Goal: Transaction & Acquisition: Register for event/course

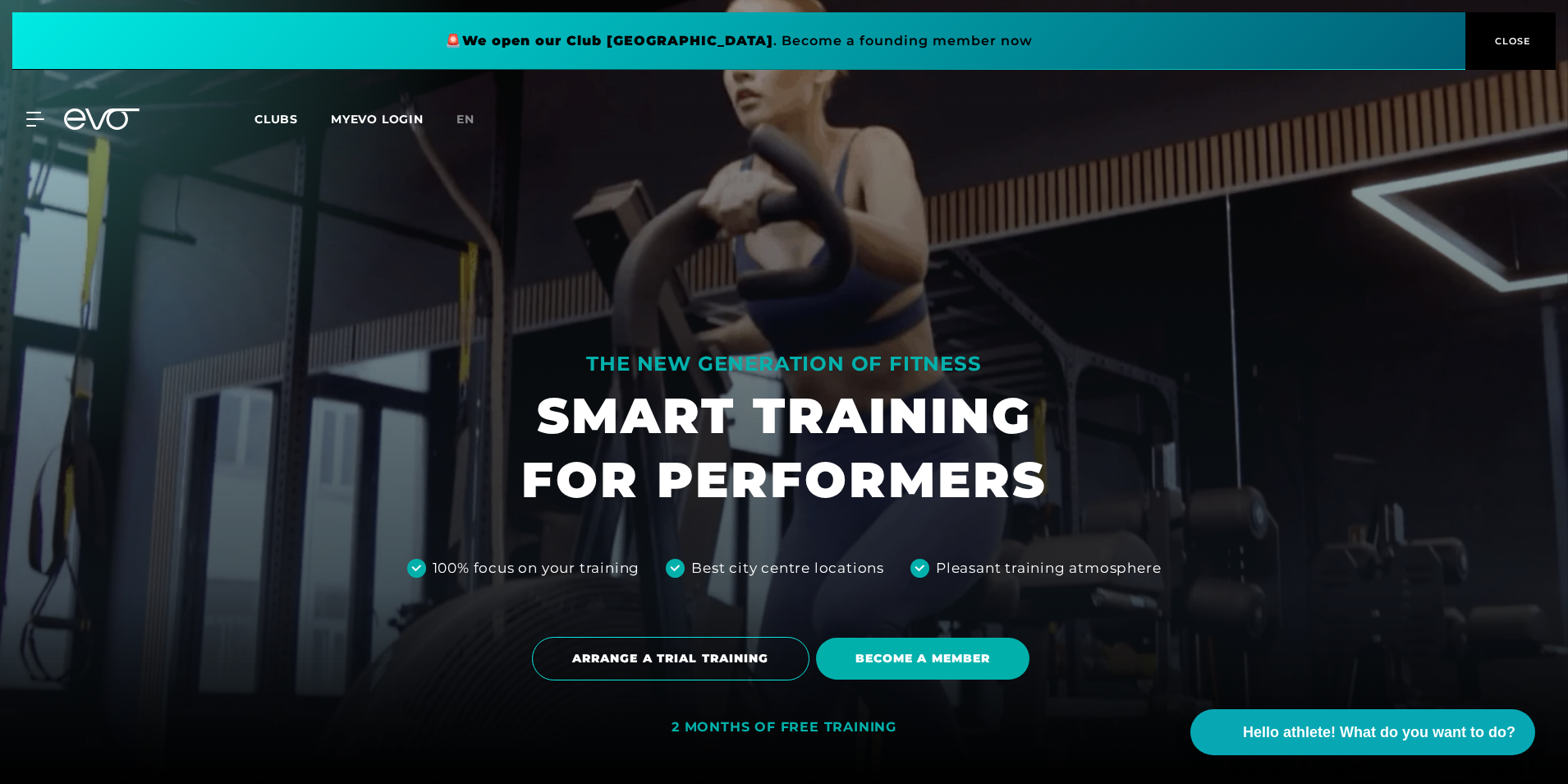
click at [1500, 42] on span "CLOSE" at bounding box center [1511, 41] width 40 height 15
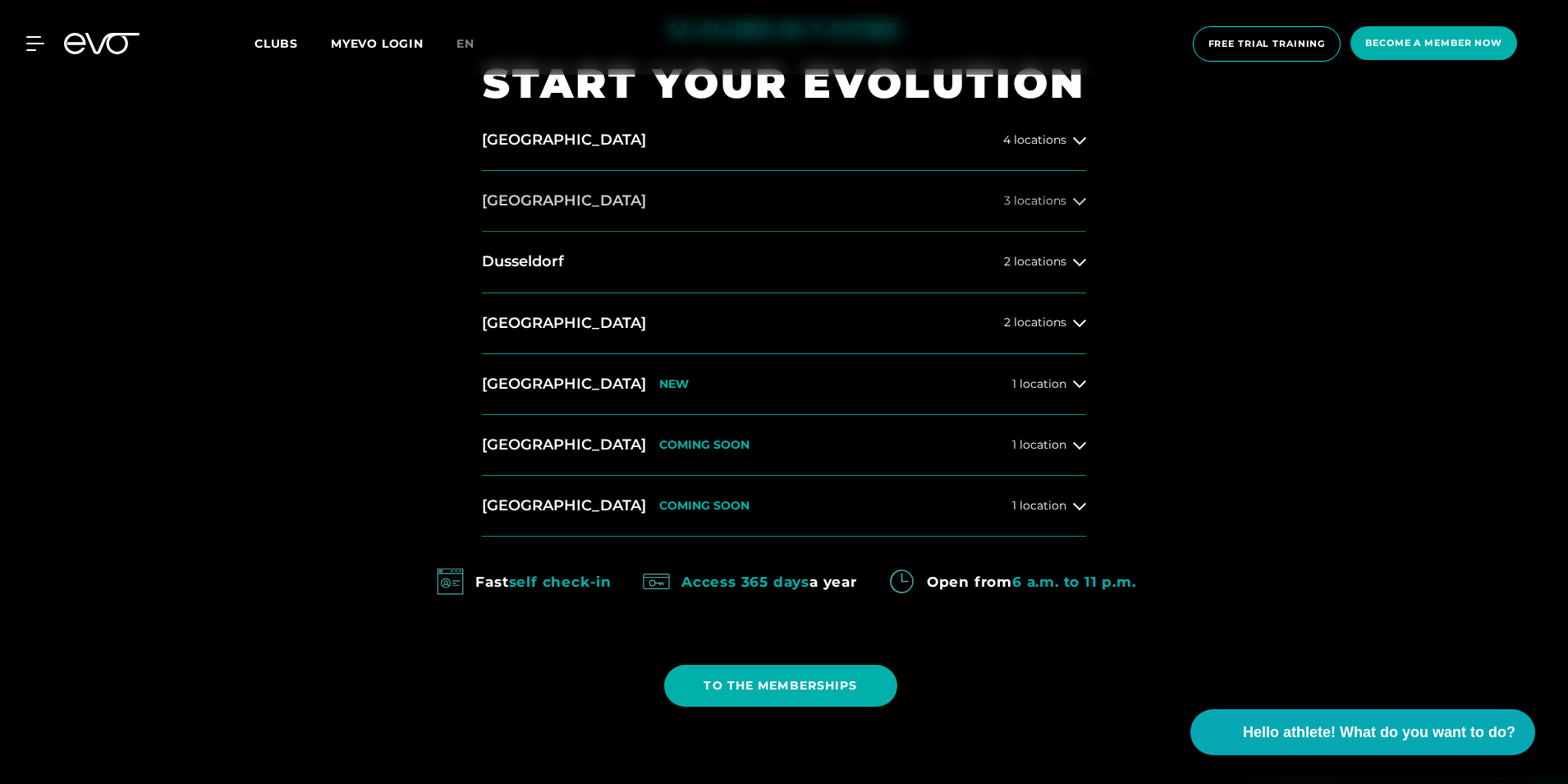
scroll to position [903, 0]
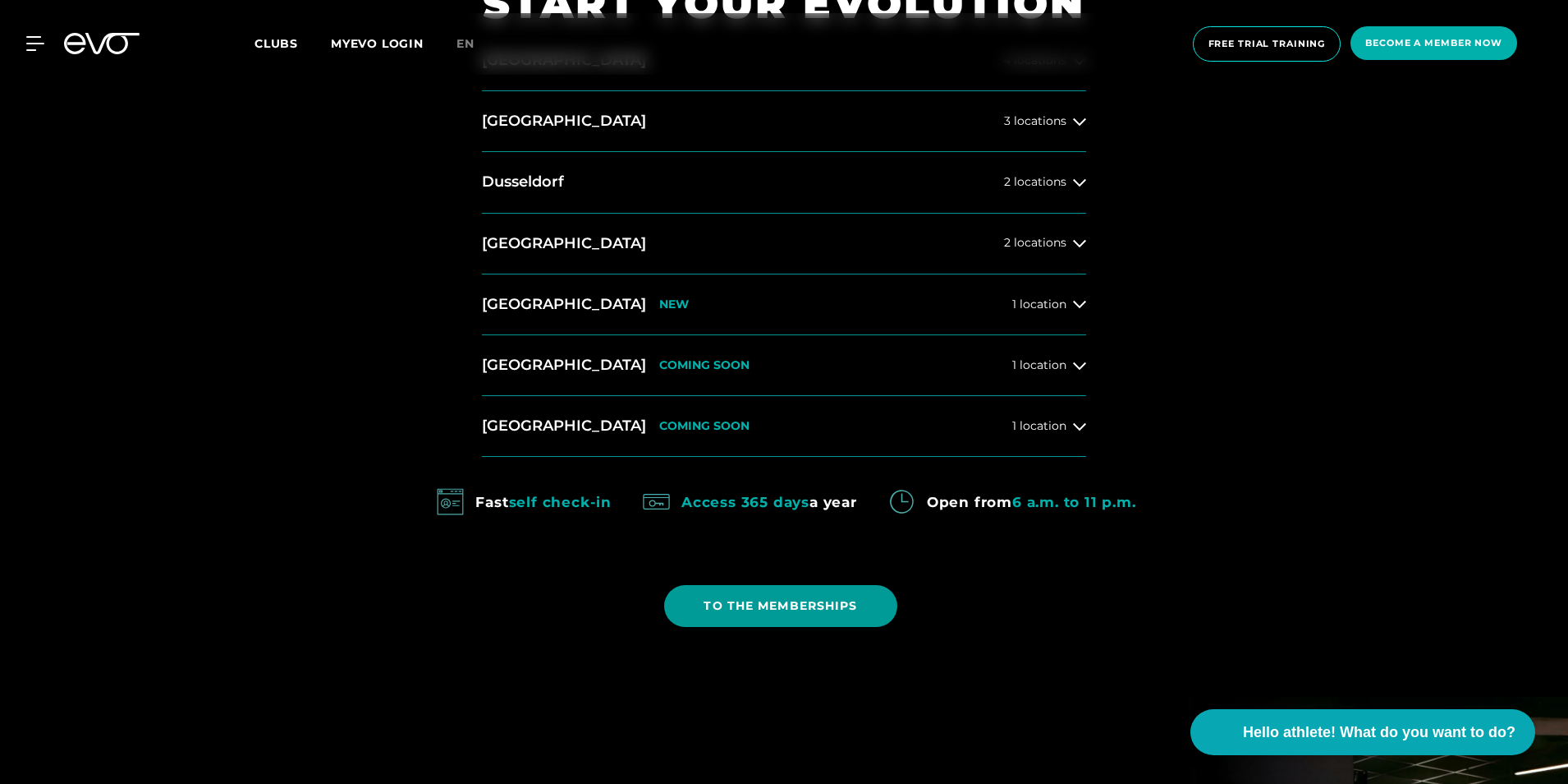
click at [720, 604] on span "TO THE MEMBERSHIPS" at bounding box center [780, 605] width 154 height 18
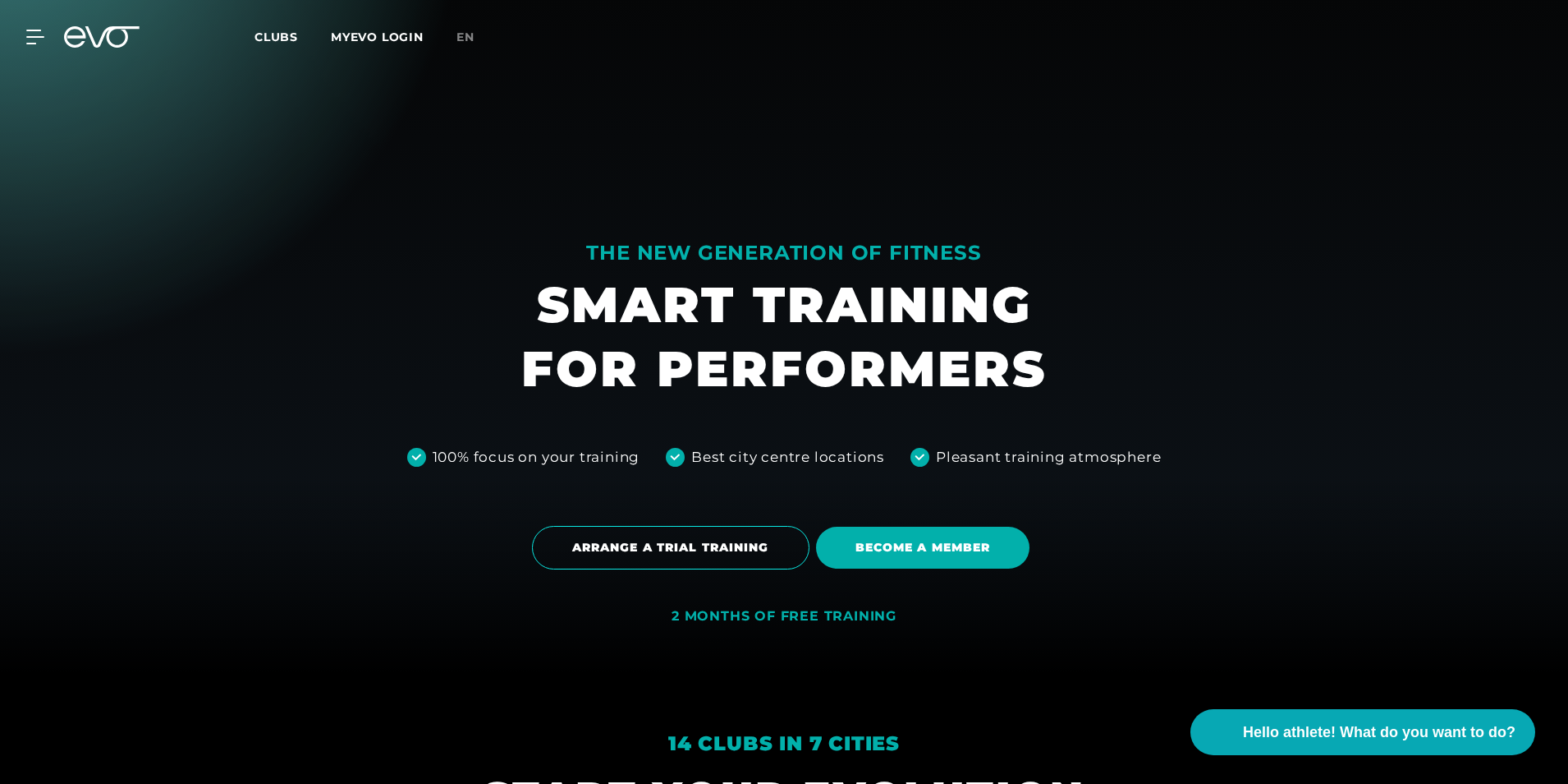
scroll to position [329, 0]
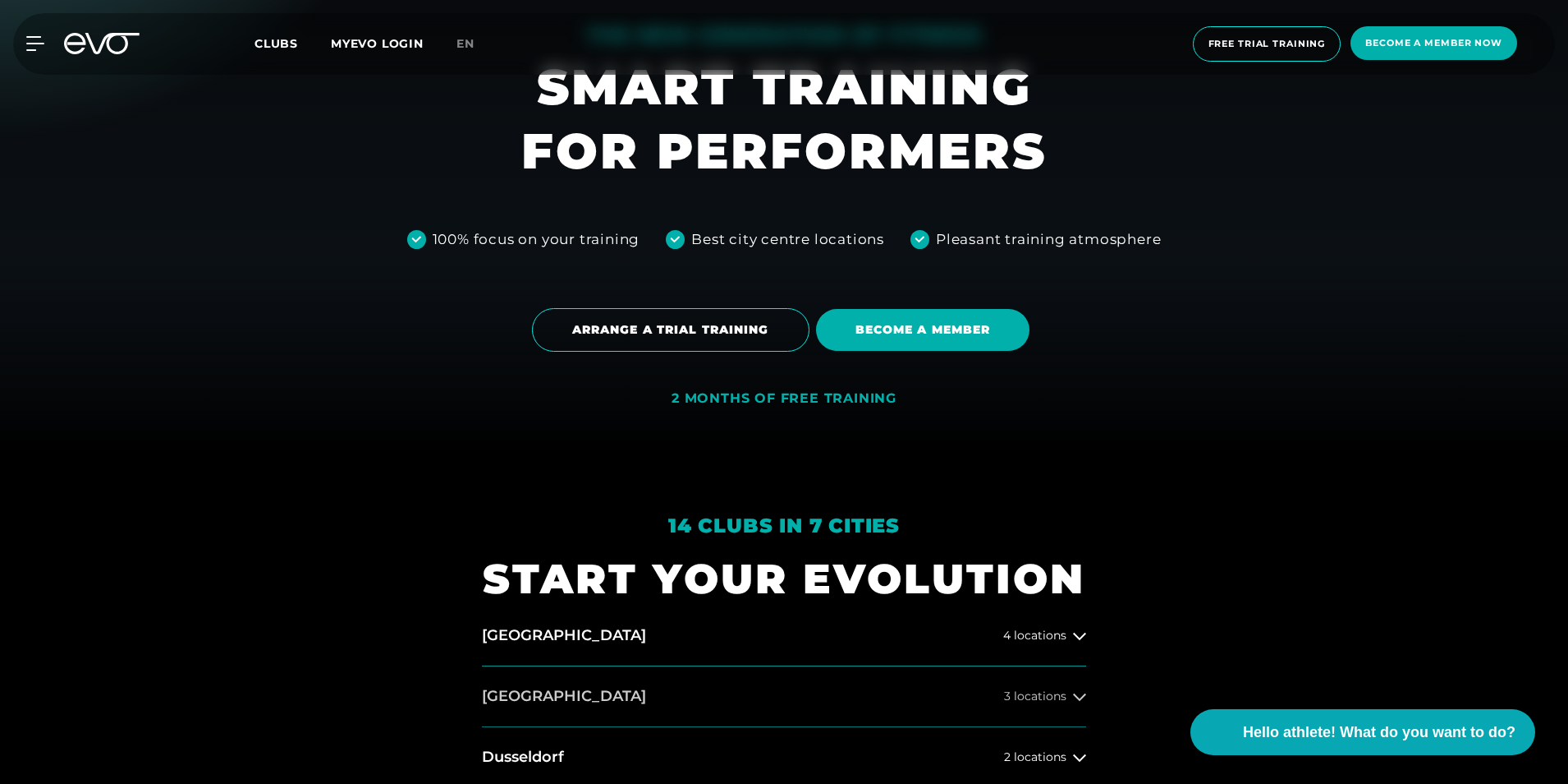
click at [1047, 697] on span "3 locations" at bounding box center [1035, 695] width 63 height 13
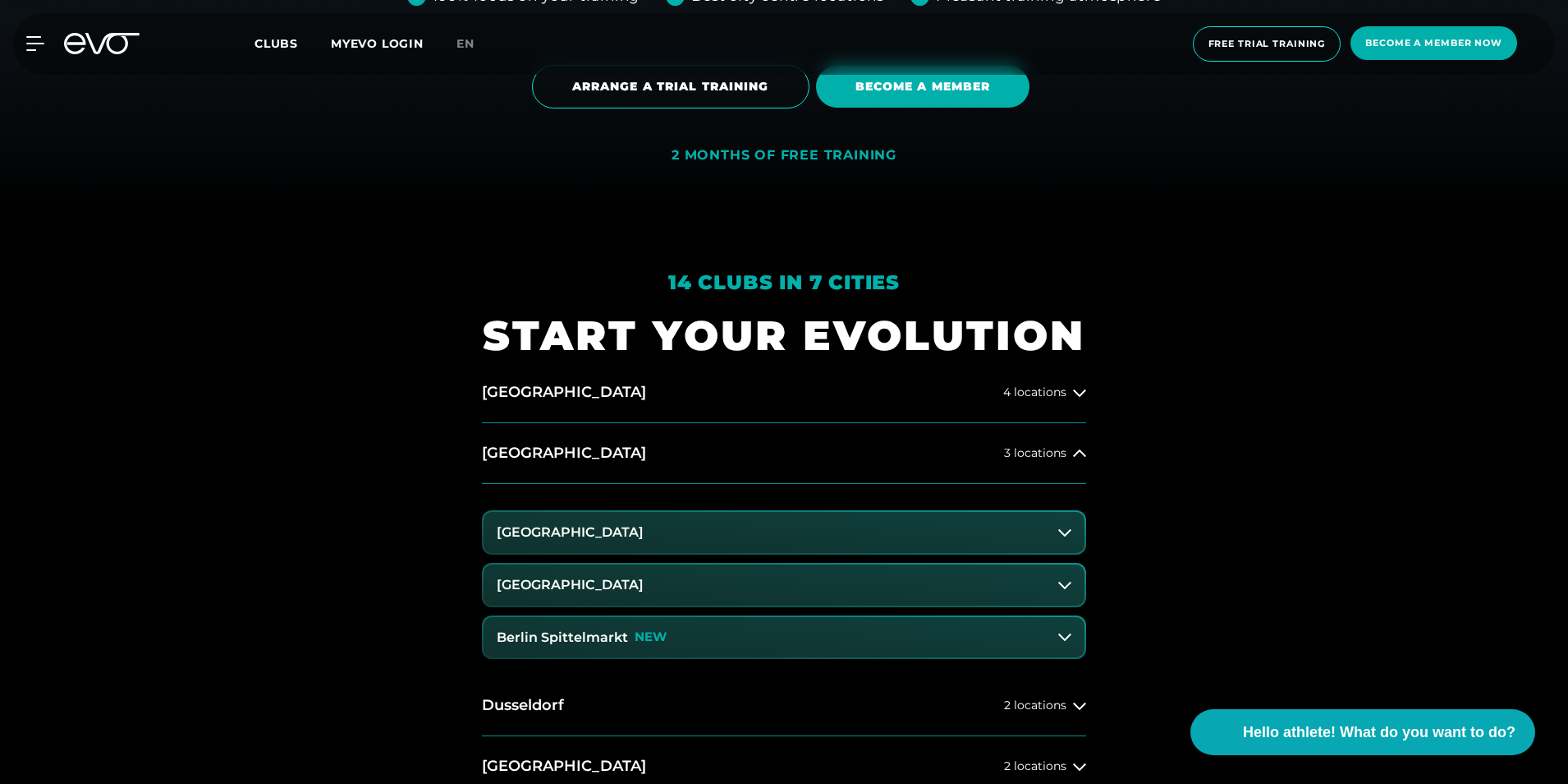
scroll to position [575, 0]
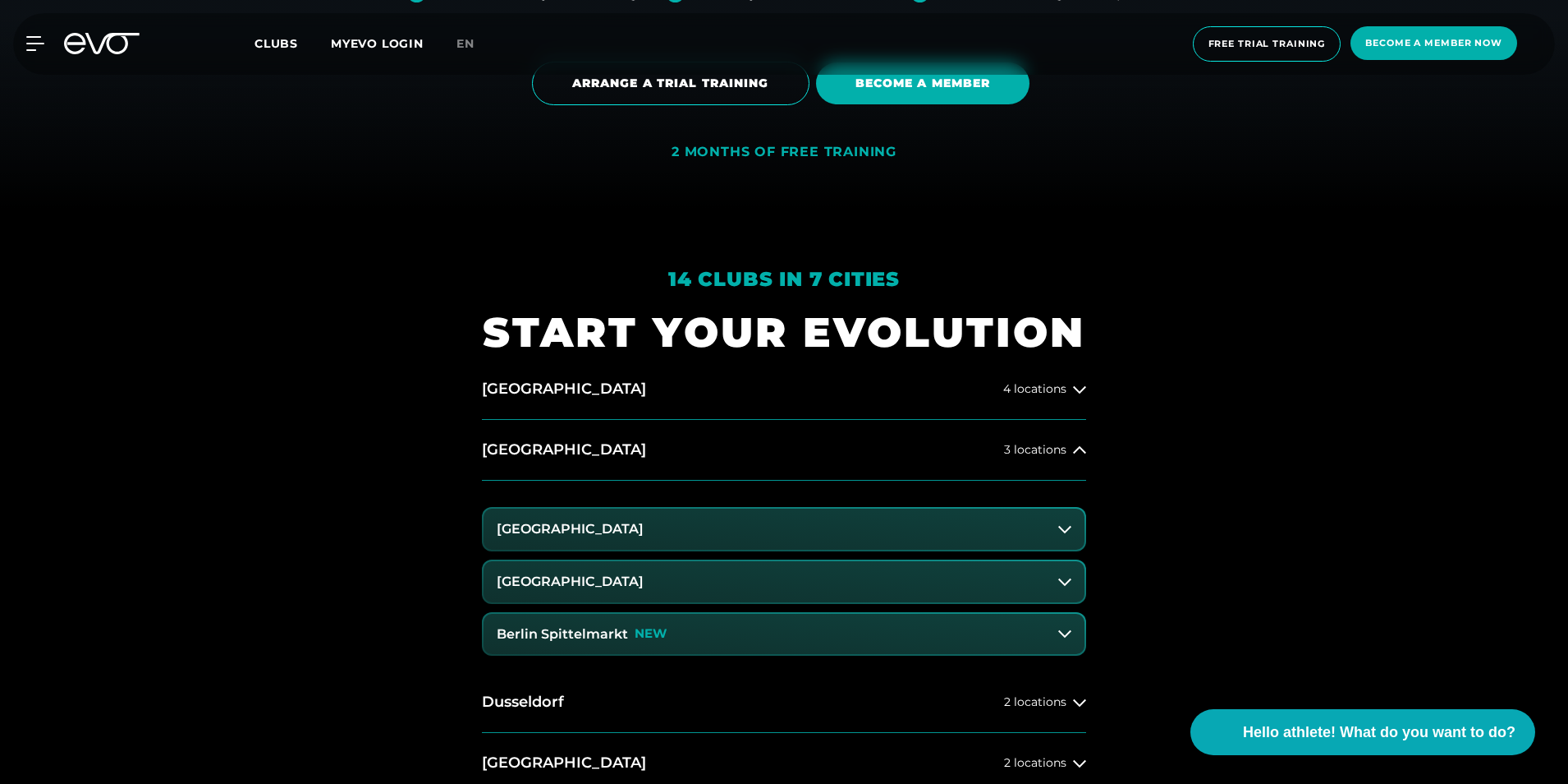
click at [592, 522] on h3 "[GEOGRAPHIC_DATA]" at bounding box center [570, 529] width 147 height 15
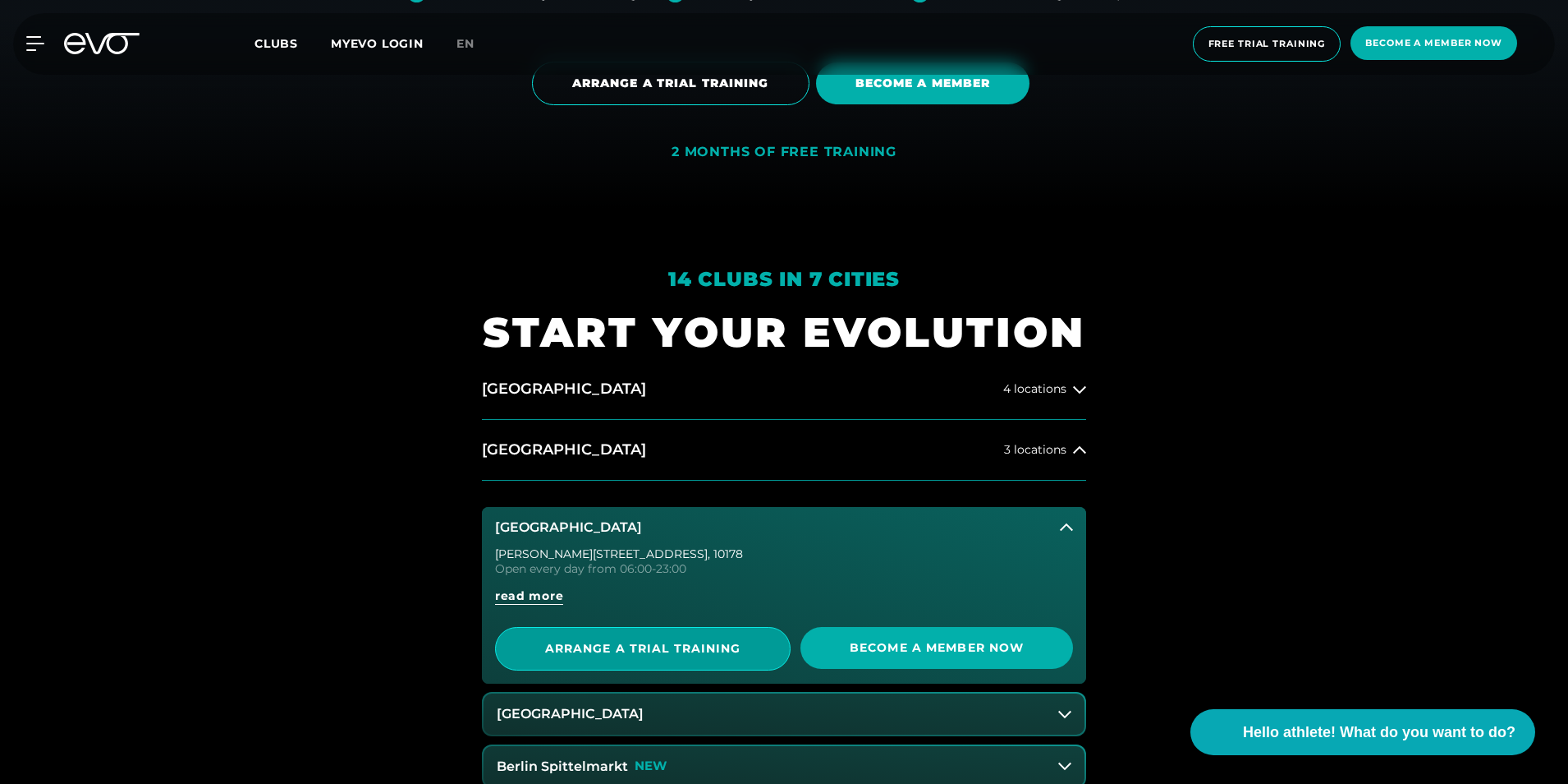
click at [598, 640] on span "ARRANGE A TRIAL TRAINING" at bounding box center [643, 648] width 215 height 18
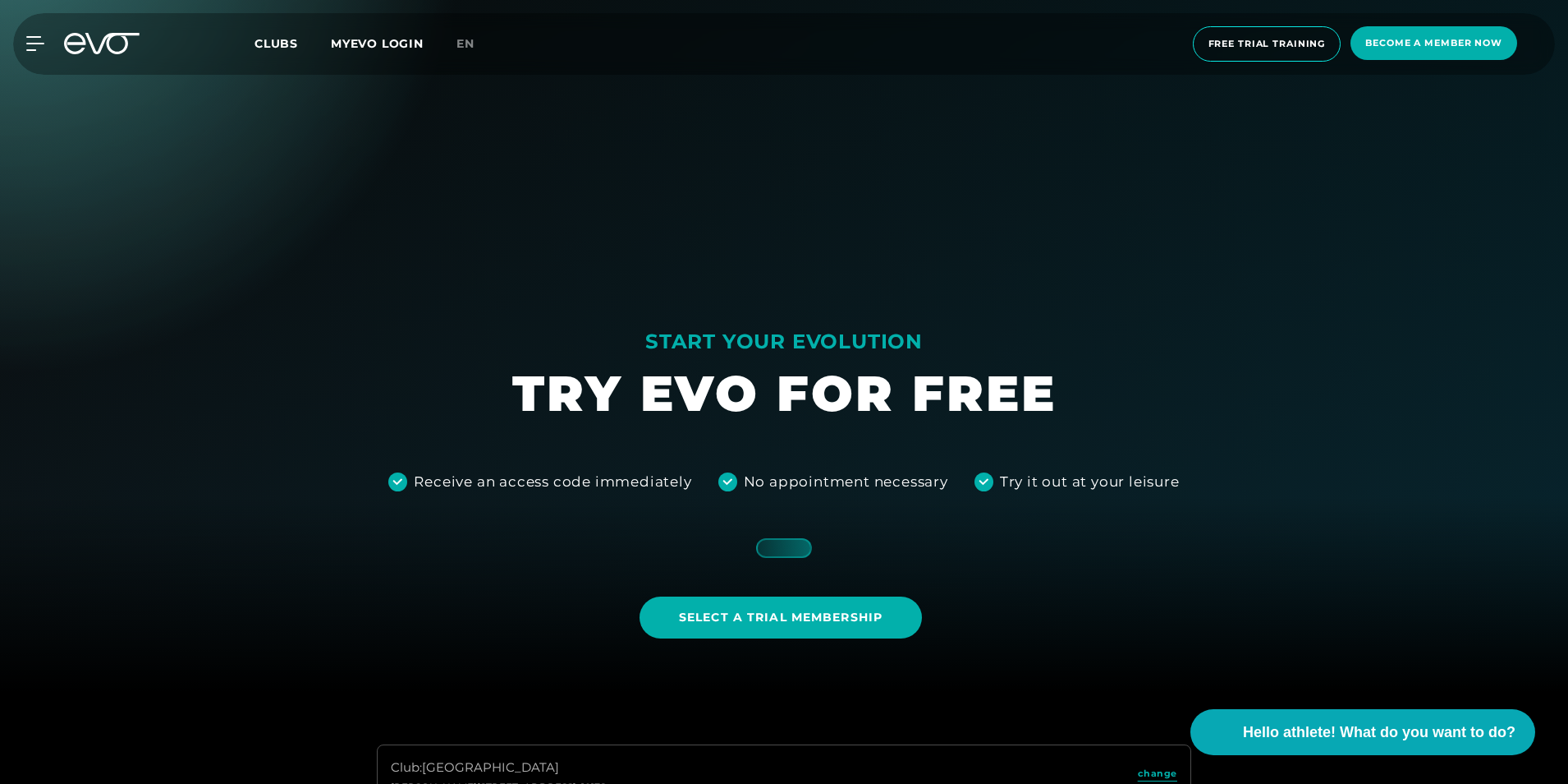
scroll to position [164, 0]
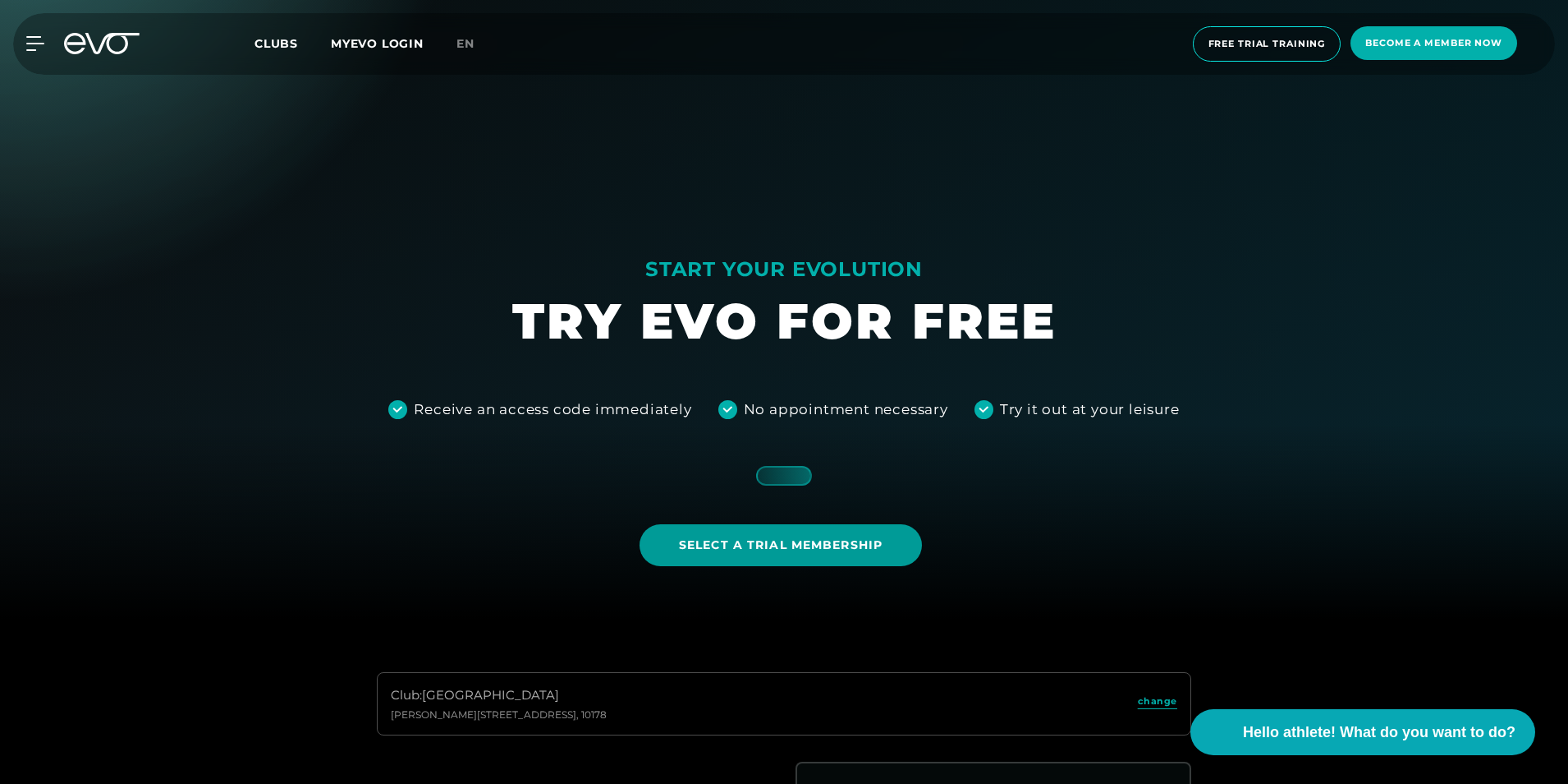
click at [769, 544] on span "Select a trial membership" at bounding box center [781, 545] width 204 height 18
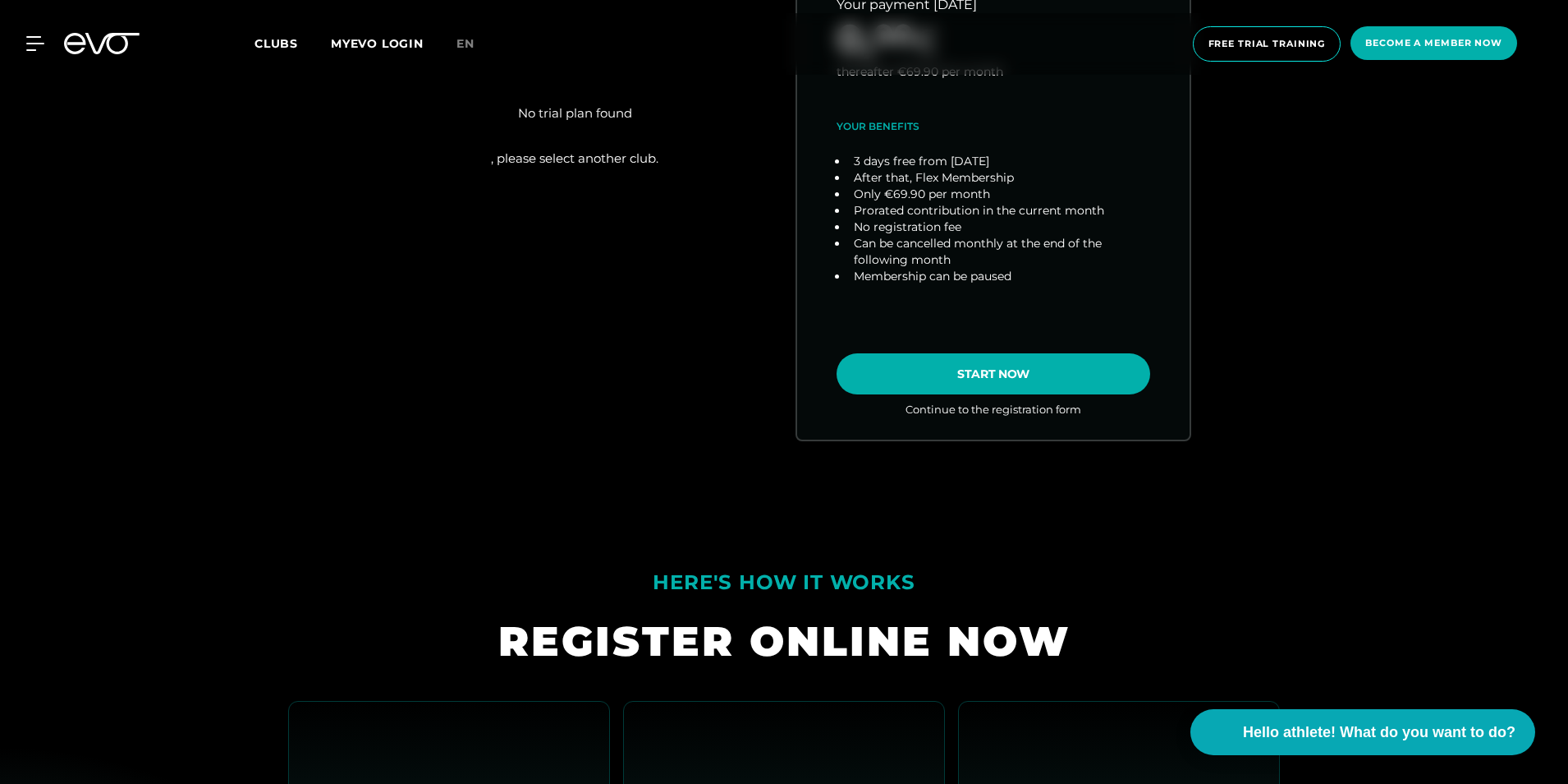
scroll to position [1150, 0]
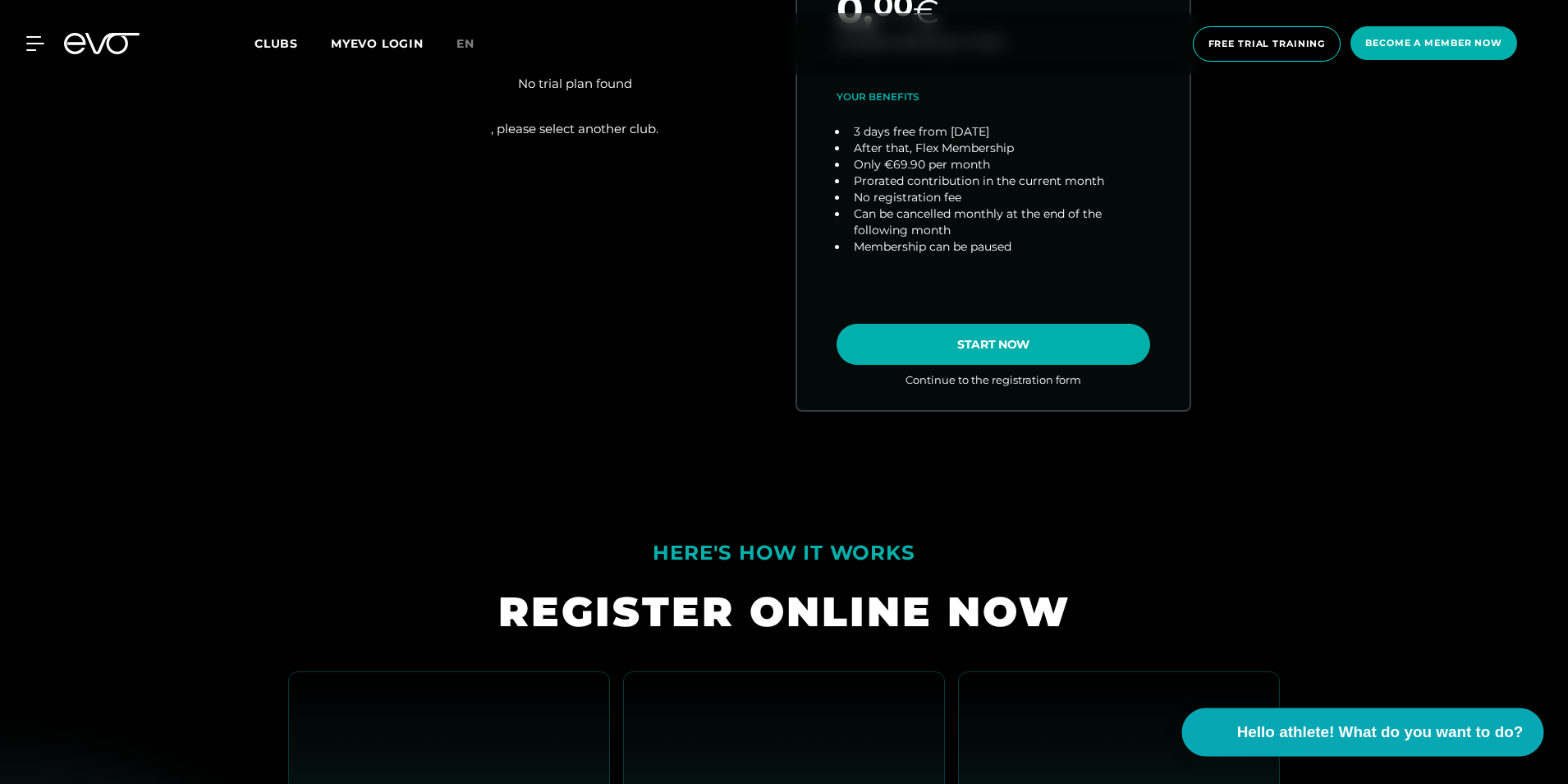
click at [1314, 731] on span "Hello athlete! What do you want to do?" at bounding box center [1380, 732] width 286 height 23
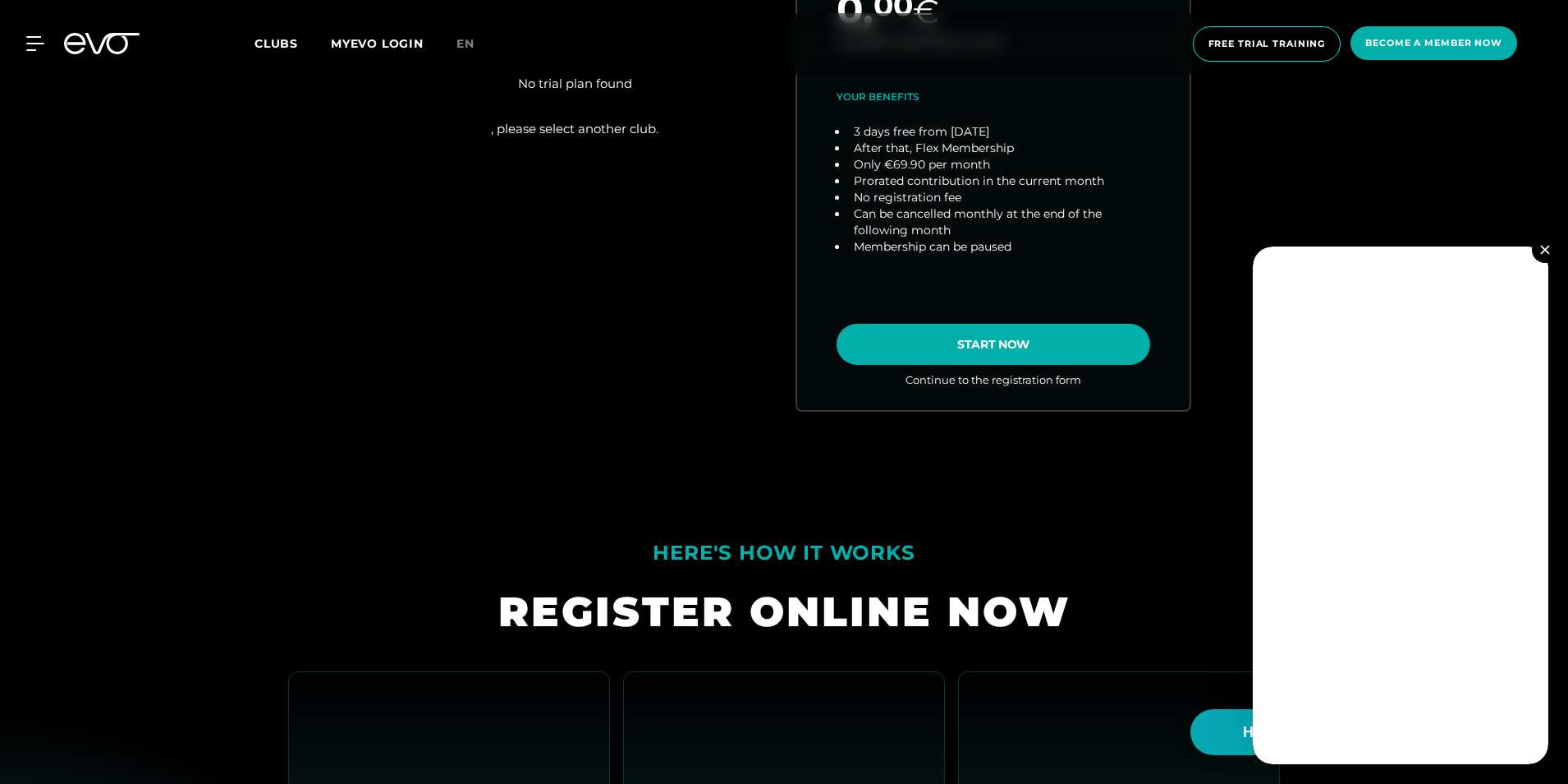
click at [1546, 250] on img at bounding box center [1545, 249] width 9 height 9
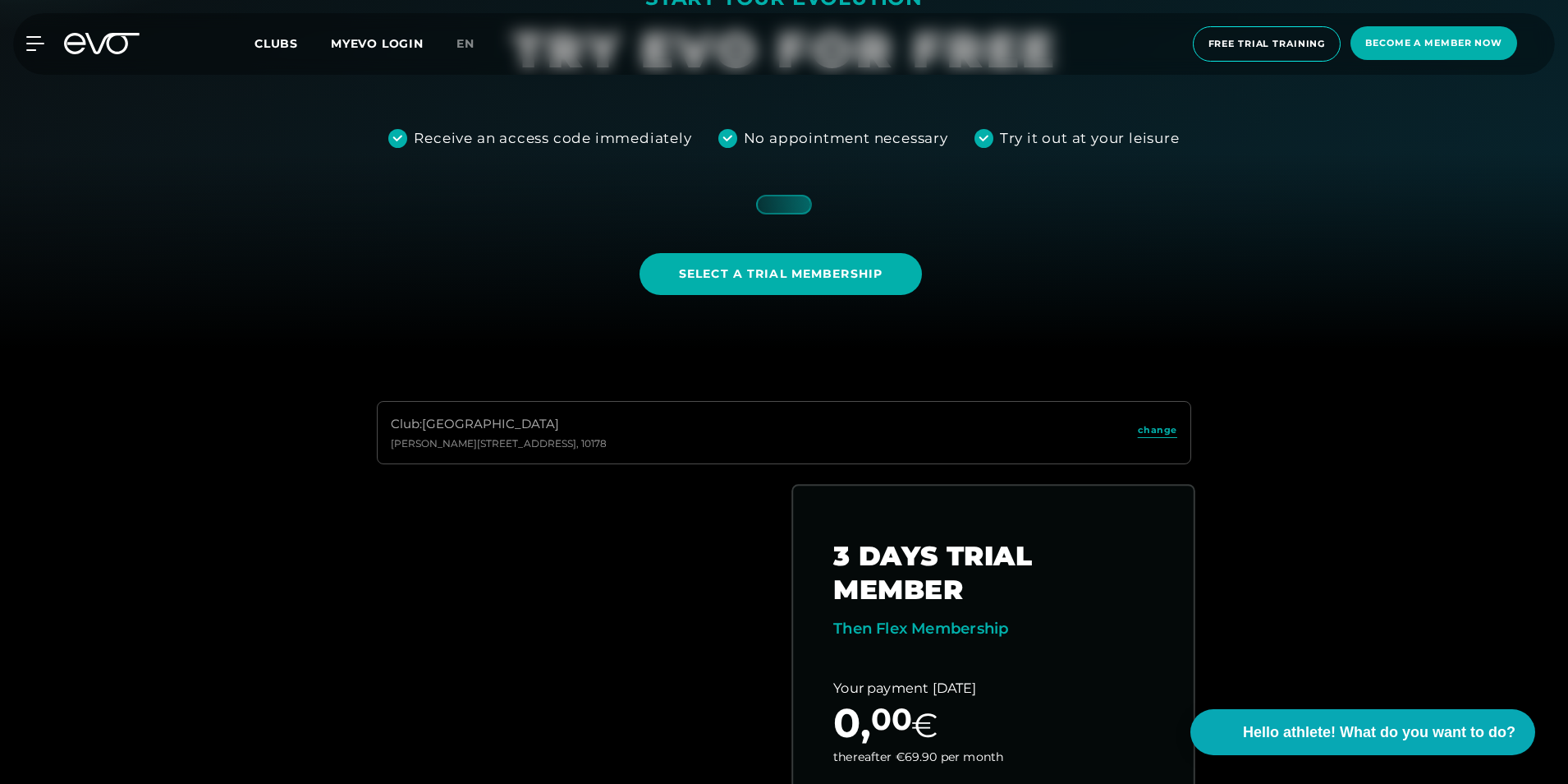
scroll to position [329, 0]
